Goal: Information Seeking & Learning: Learn about a topic

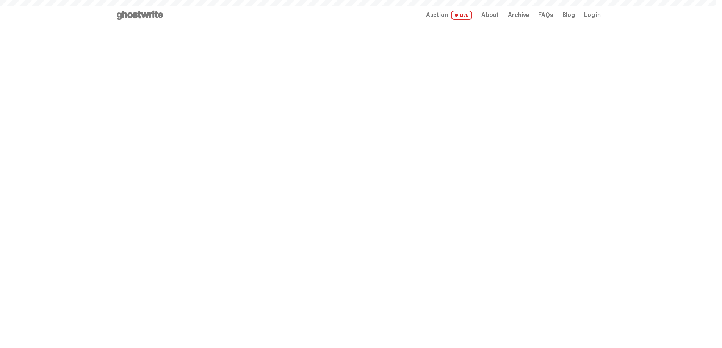
click at [492, 16] on span "About" at bounding box center [490, 15] width 17 height 6
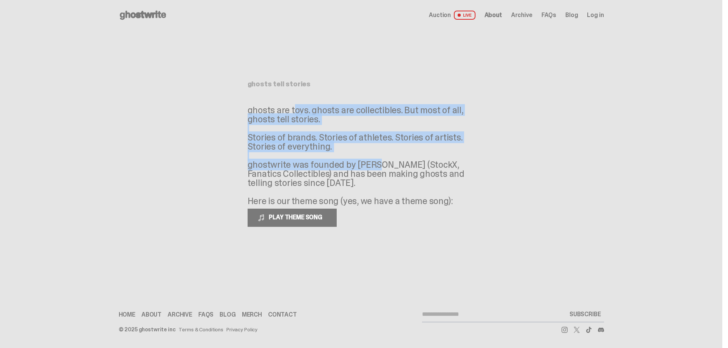
drag, startPoint x: 251, startPoint y: 109, endPoint x: 334, endPoint y: 168, distance: 101.3
click at [334, 168] on p "ghosts are toys. ghosts are collectibles. But most of all, ghosts tell stories.…" at bounding box center [361, 156] width 227 height 100
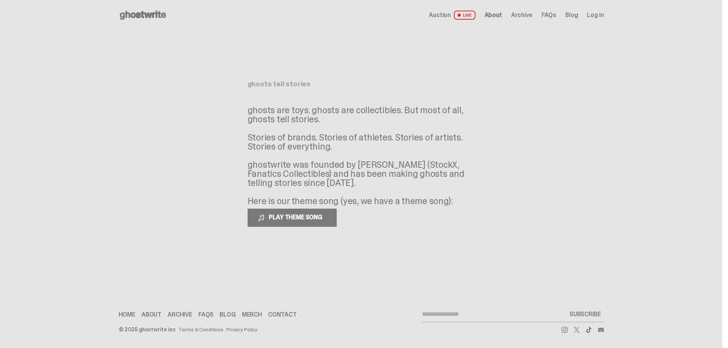
click at [371, 172] on p "ghosts are toys. ghosts are collectibles. But most of all, ghosts tell stories.…" at bounding box center [361, 156] width 227 height 100
click at [369, 164] on p "ghosts are toys. ghosts are collectibles. But most of all, ghosts tell stories.…" at bounding box center [361, 156] width 227 height 100
click at [393, 164] on p "ghosts are toys. ghosts are collectibles. But most of all, ghosts tell stories.…" at bounding box center [361, 156] width 227 height 100
copy p "Josh Luber"
